Goal: Complete application form: Complete application form

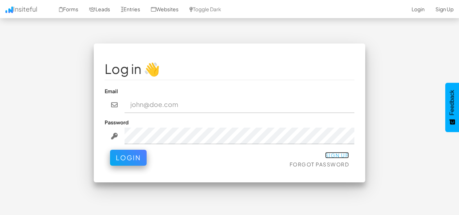
click at [340, 152] on link "Sign Up" at bounding box center [337, 155] width 24 height 7
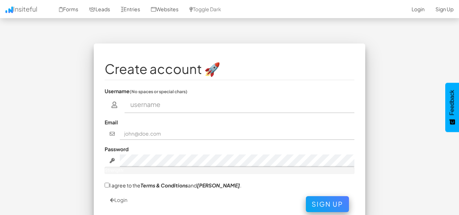
click at [300, 112] on input "text" at bounding box center [239, 104] width 230 height 17
type input "Ahmed Ali"
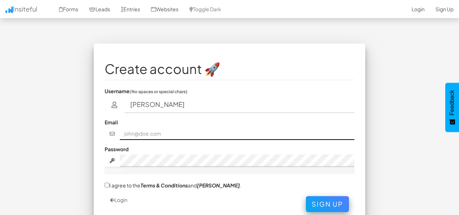
click at [217, 132] on input "text" at bounding box center [237, 133] width 235 height 12
type input "ahmedalyybot3@gmail.com"
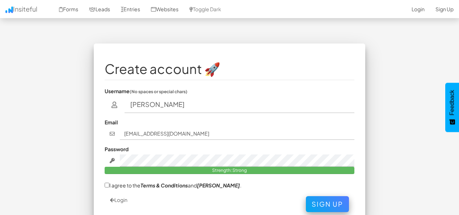
click at [126, 187] on label "I agree to the Terms & Conditions and EULA ." at bounding box center [173, 185] width 137 height 8
click at [109, 187] on input "I agree to the Terms & Conditions and EULA ." at bounding box center [107, 184] width 5 height 5
checkbox input "true"
click at [326, 198] on button "Sign Up" at bounding box center [327, 202] width 43 height 16
click at [153, 102] on input "Ahmed Ali" at bounding box center [239, 104] width 230 height 17
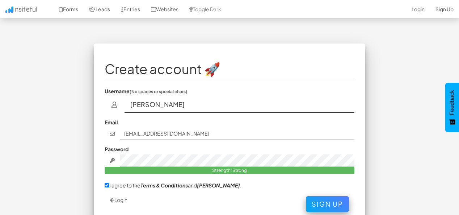
click at [153, 102] on input "Ahm Ali" at bounding box center [239, 104] width 230 height 17
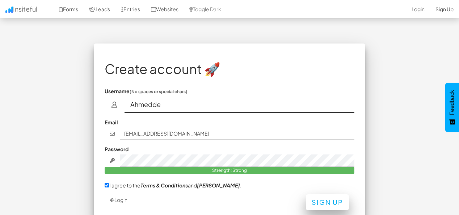
type input "Ahmedde"
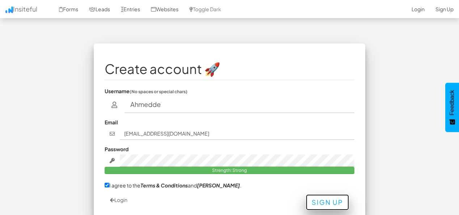
click at [321, 200] on button "Sign Up" at bounding box center [327, 202] width 43 height 16
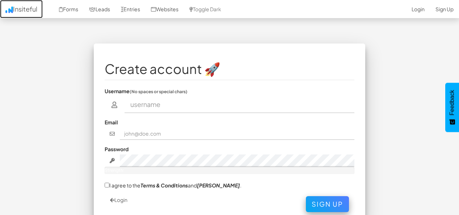
click at [20, 8] on link "Insiteful" at bounding box center [21, 9] width 43 height 18
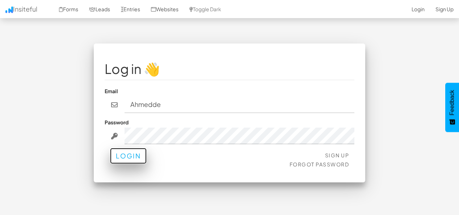
click at [130, 158] on button "Login" at bounding box center [128, 156] width 37 height 16
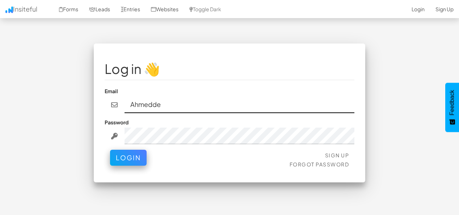
click at [160, 100] on input "Ahmedde" at bounding box center [239, 104] width 230 height 17
type input "ahmedalyybot3@gmail.com"
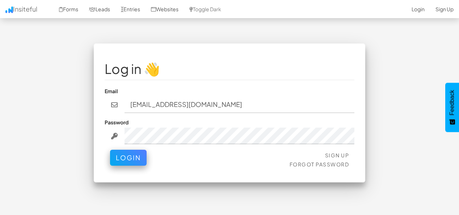
click at [119, 165] on div "Sign Up Forgot Password Login" at bounding box center [230, 160] width 250 height 22
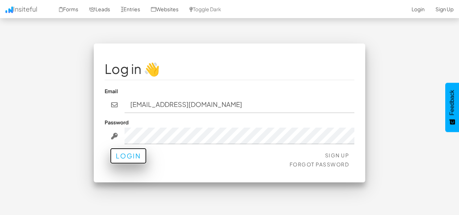
click at [127, 156] on button "Login" at bounding box center [128, 156] width 37 height 16
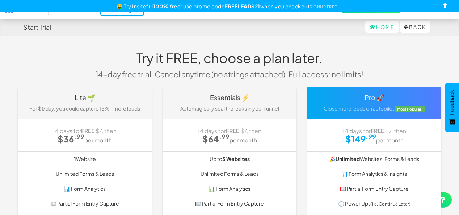
click at [209, 8] on div "🤑 Try Insiteful 100% free : use promo code FREELEADS21 when you checkout SIGNUP…" at bounding box center [229, 6] width 459 height 12
click at [323, 8] on link "SIGNUP FREE →" at bounding box center [325, 6] width 33 height 5
click at [409, 20] on div "Home Back" at bounding box center [229, 26] width 413 height 17
click at [415, 31] on button "Back" at bounding box center [415, 27] width 31 height 12
click at [381, 24] on link "Home" at bounding box center [382, 27] width 34 height 12
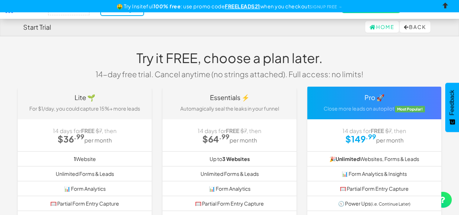
click at [443, 4] on input "checkbox" at bounding box center [445, 6] width 11 height 11
checkbox input "true"
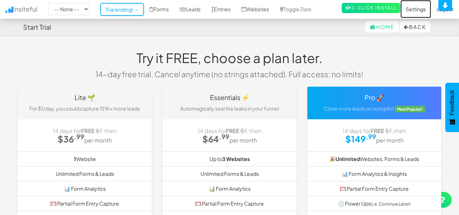
click at [414, 8] on link "Settings" at bounding box center [415, 9] width 31 height 18
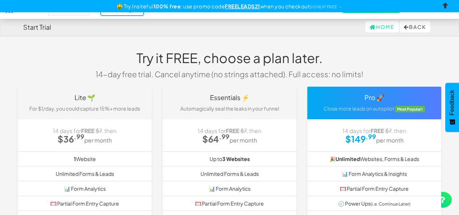
click at [446, 3] on input "checkbox" at bounding box center [445, 6] width 11 height 11
checkbox input "true"
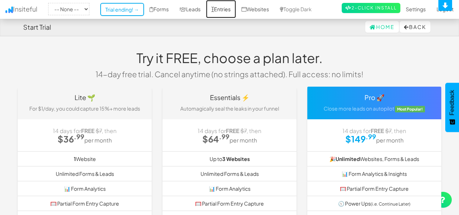
click at [236, 8] on link "Entries" at bounding box center [221, 9] width 30 height 18
